Goal: Task Accomplishment & Management: Manage account settings

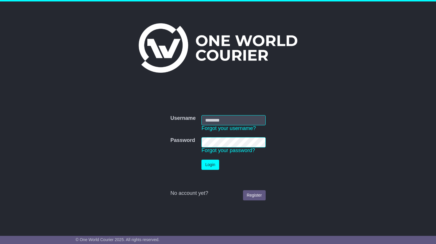
click at [208, 121] on input "Username" at bounding box center [233, 120] width 64 height 10
type input "**********"
click at [212, 166] on button "Login" at bounding box center [209, 164] width 17 height 10
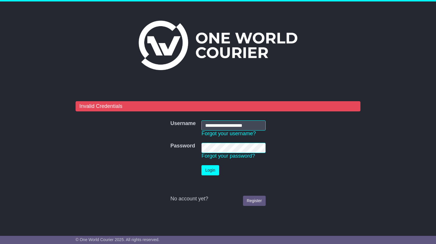
click at [180, 145] on tr "Password Password Forgot your password?" at bounding box center [217, 151] width 101 height 22
click at [214, 169] on button "Login" at bounding box center [209, 170] width 17 height 10
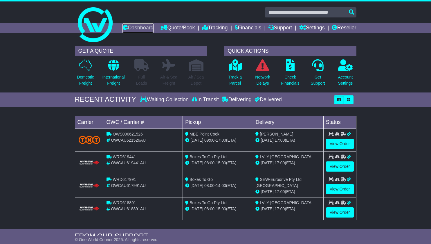
click at [154, 26] on link "Dashboard" at bounding box center [138, 28] width 31 height 10
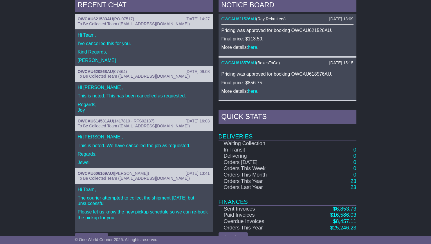
scroll to position [274, 0]
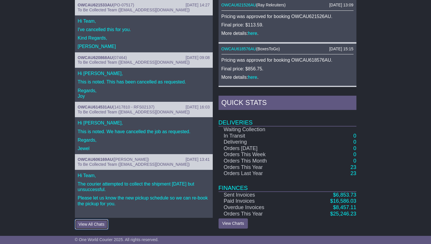
click at [94, 226] on button "View All Chats" at bounding box center [91, 224] width 33 height 10
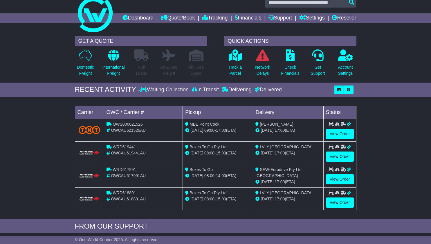
scroll to position [0, 0]
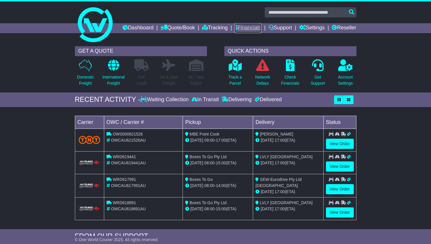
click at [261, 28] on link "Financials" at bounding box center [248, 28] width 26 height 10
